Goal: Find specific page/section: Find specific page/section

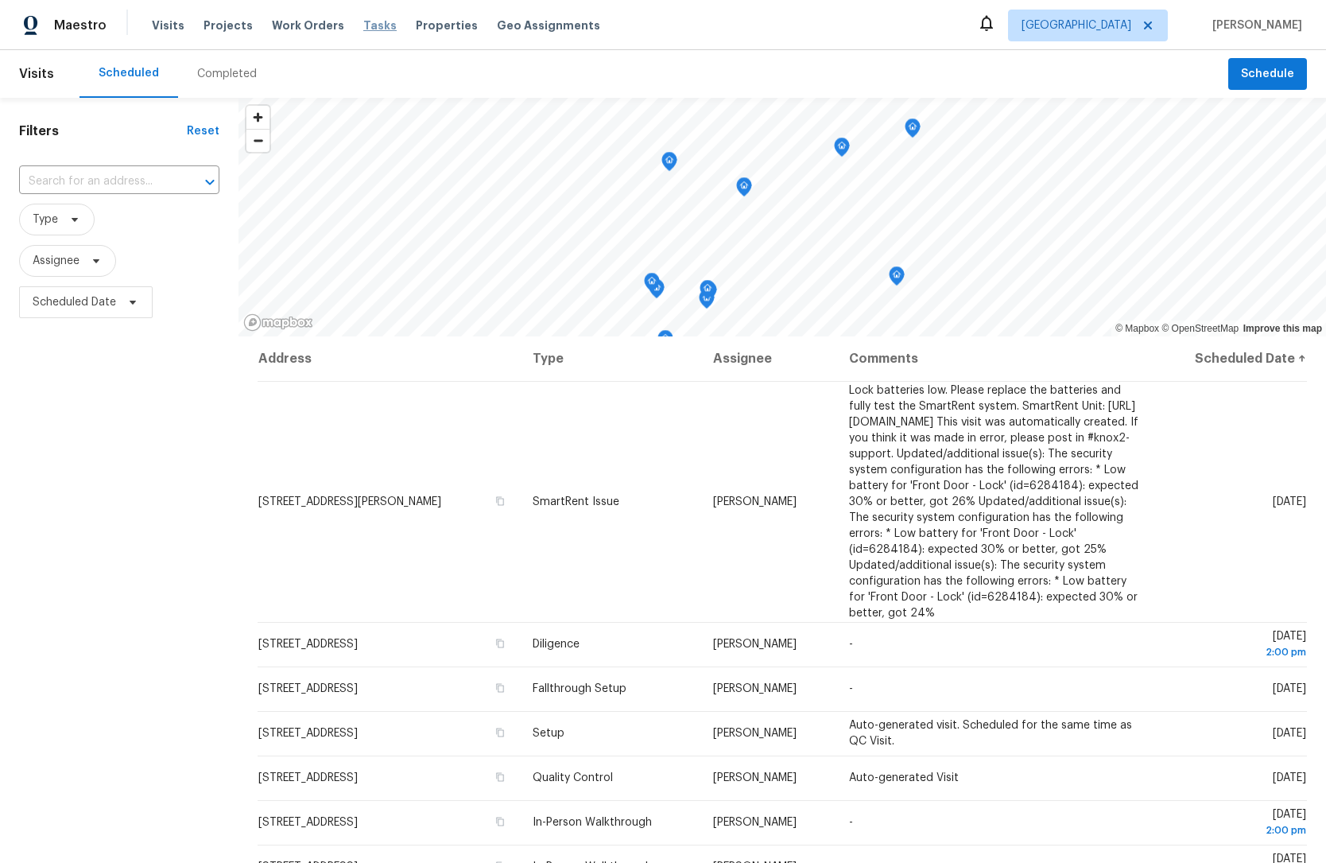
click at [363, 24] on span "Tasks" at bounding box center [379, 25] width 33 height 11
